Goal: Use online tool/utility: Utilize a website feature to perform a specific function

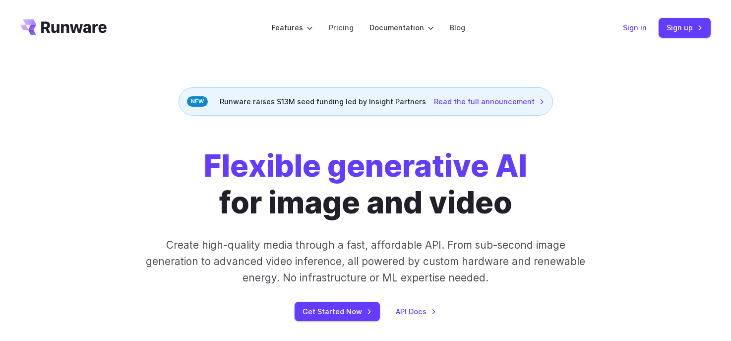
click at [640, 31] on link "Sign in" at bounding box center [635, 27] width 24 height 11
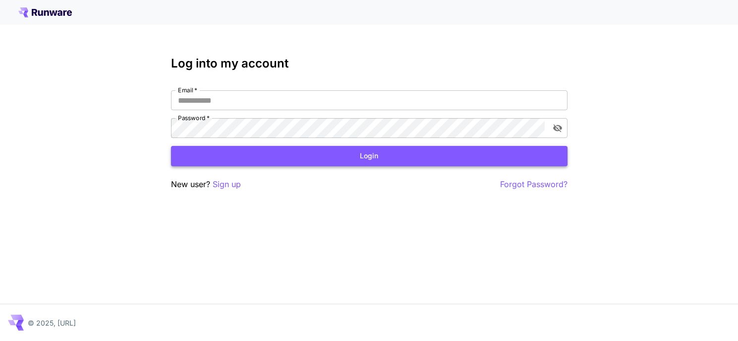
type input "**********"
click at [349, 160] on button "Login" at bounding box center [369, 156] width 397 height 20
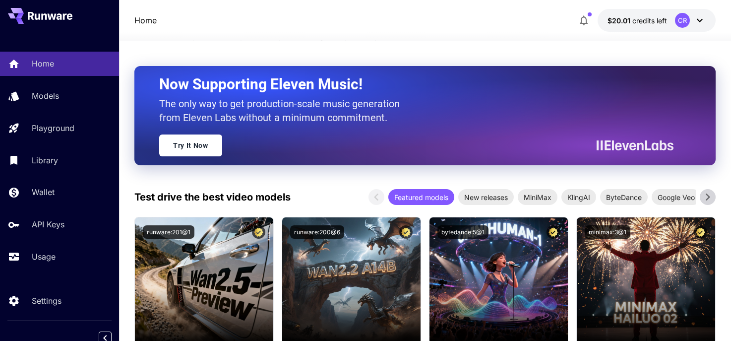
scroll to position [72, 0]
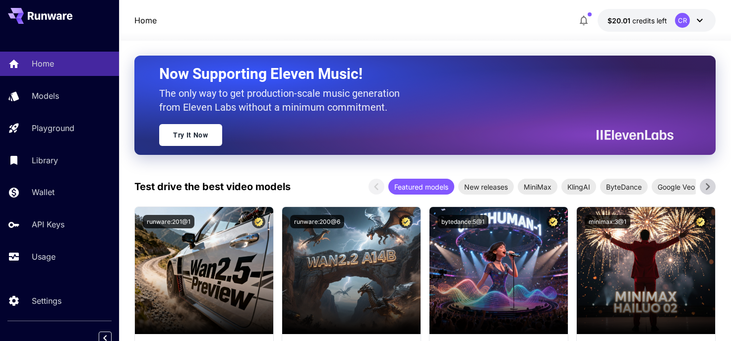
click at [705, 184] on icon at bounding box center [707, 186] width 15 height 15
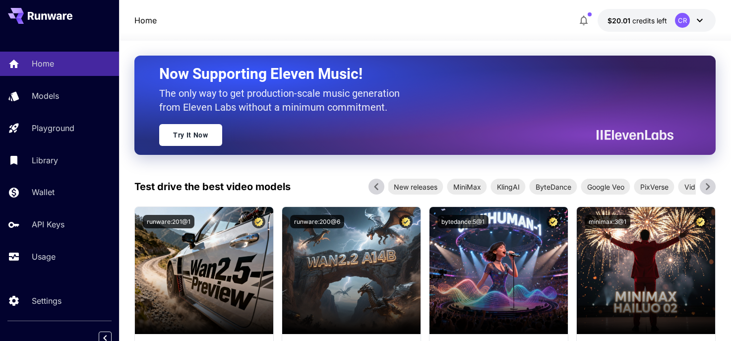
click at [705, 185] on icon at bounding box center [707, 186] width 15 height 15
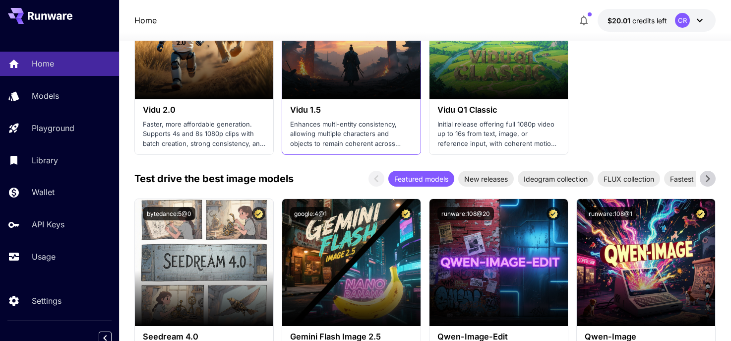
scroll to position [1285, 0]
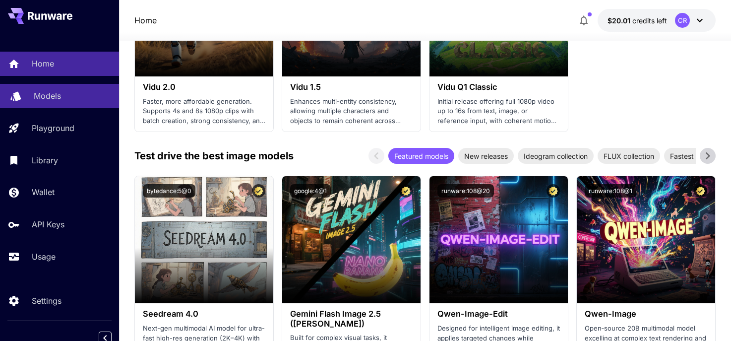
click at [60, 101] on p "Models" at bounding box center [47, 96] width 27 height 12
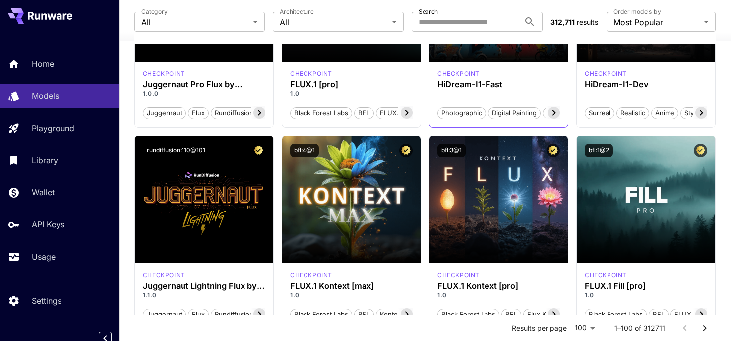
scroll to position [199, 0]
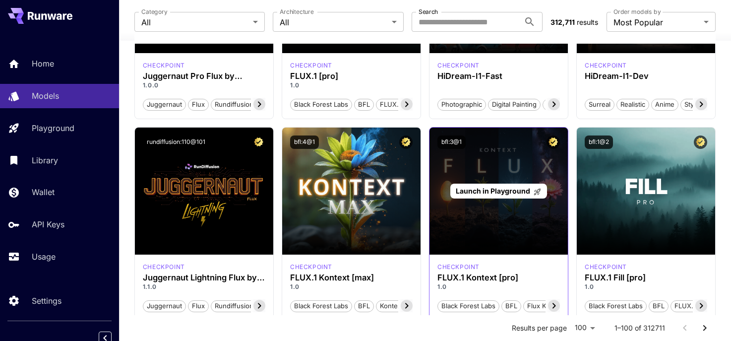
click at [485, 172] on div "Launch in Playground" at bounding box center [498, 190] width 138 height 127
click at [503, 191] on span "Launch in Playground" at bounding box center [493, 190] width 74 height 8
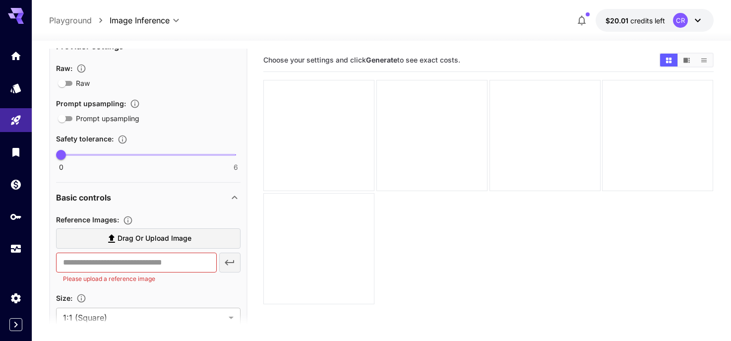
scroll to position [260, 0]
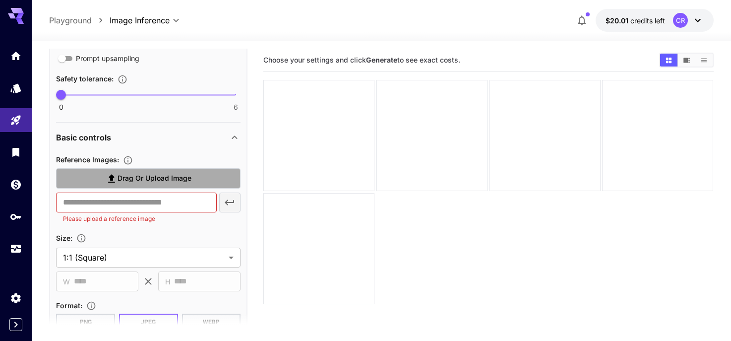
click at [155, 179] on span "Drag or upload image" at bounding box center [154, 178] width 74 height 12
click at [0, 0] on input "Drag or upload image" at bounding box center [0, 0] width 0 height 0
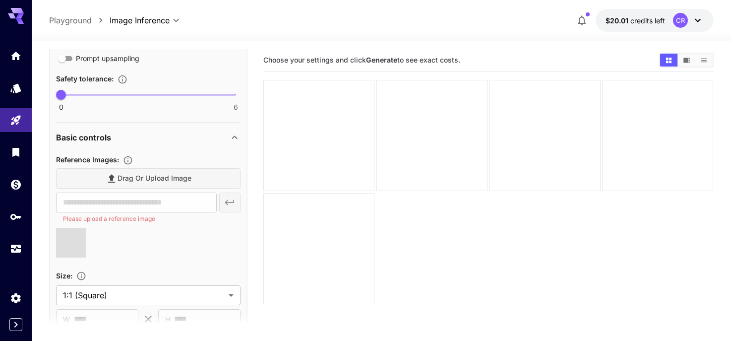
type input "**********"
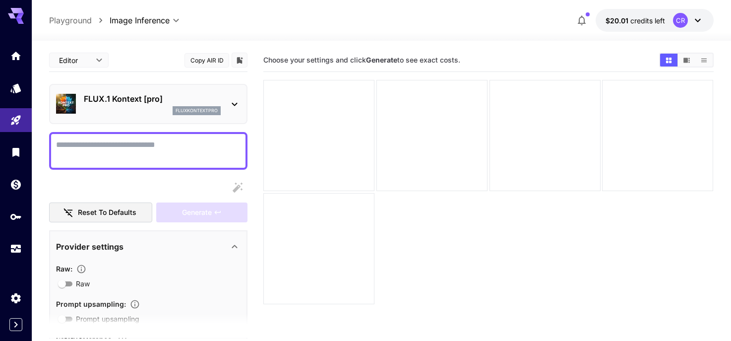
scroll to position [0, 0]
paste textarea "**********"
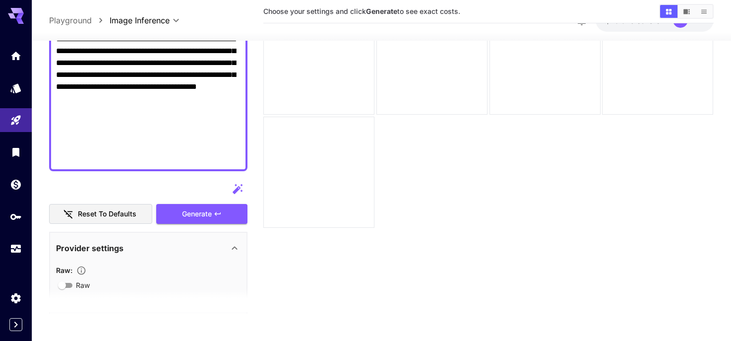
scroll to position [78, 0]
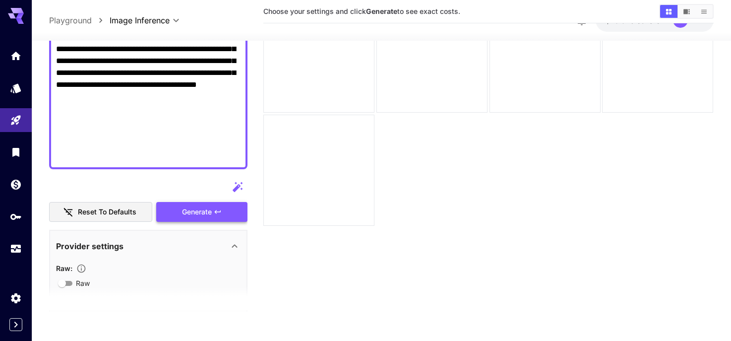
type textarea "**********"
click at [203, 209] on span "Generate" at bounding box center [197, 212] width 30 height 12
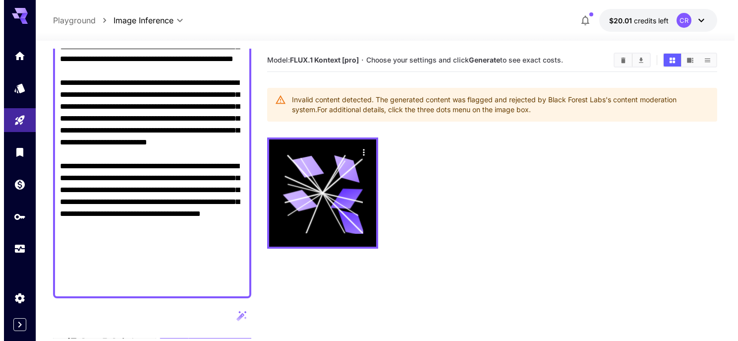
scroll to position [0, 0]
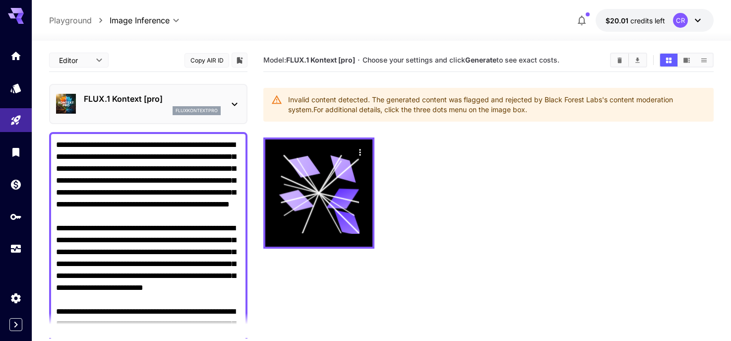
click at [235, 100] on icon at bounding box center [235, 104] width 12 height 12
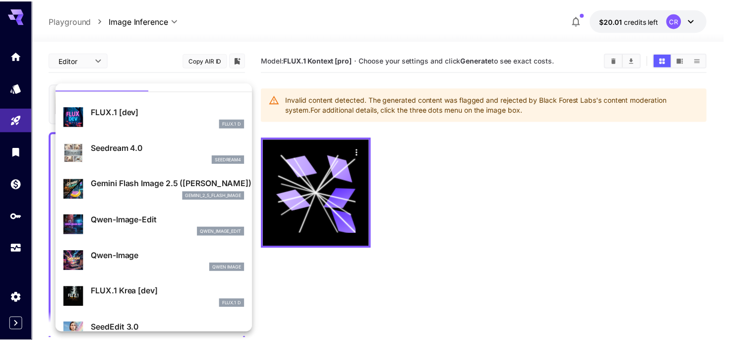
scroll to position [51, 0]
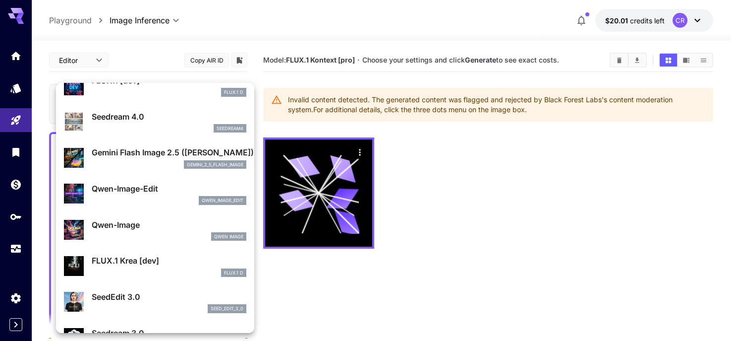
click at [143, 159] on div "Gemini Flash Image 2.5 (Nano Banana) gemini_2_5_flash_image" at bounding box center [169, 157] width 155 height 22
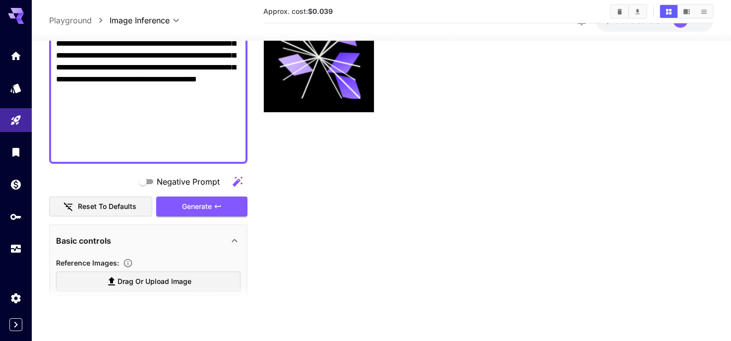
scroll to position [294, 0]
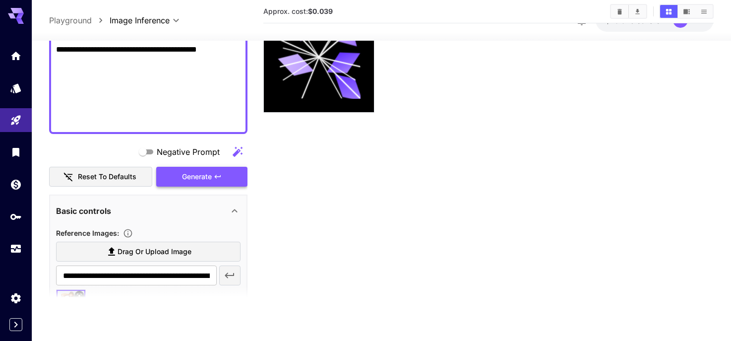
click at [216, 175] on icon "button" at bounding box center [218, 176] width 6 height 3
